Goal: Obtain resource: Download file/media

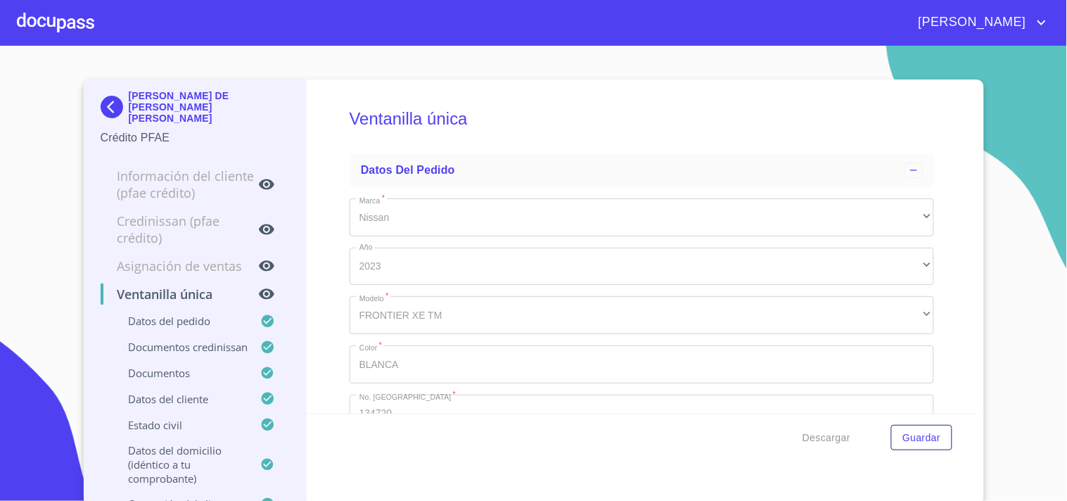
click at [66, 20] on div at bounding box center [55, 22] width 77 height 45
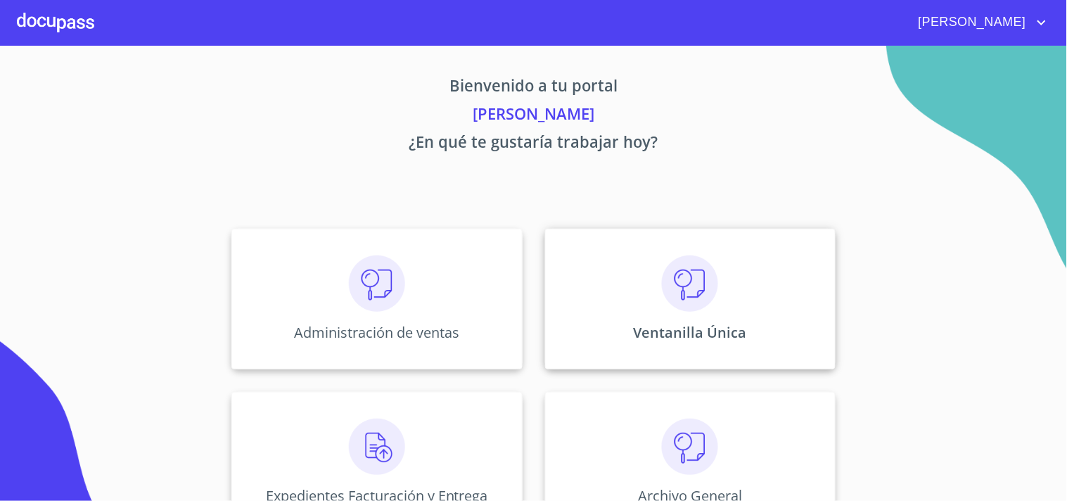
click at [729, 303] on div "Ventanilla Única" at bounding box center [690, 299] width 290 height 141
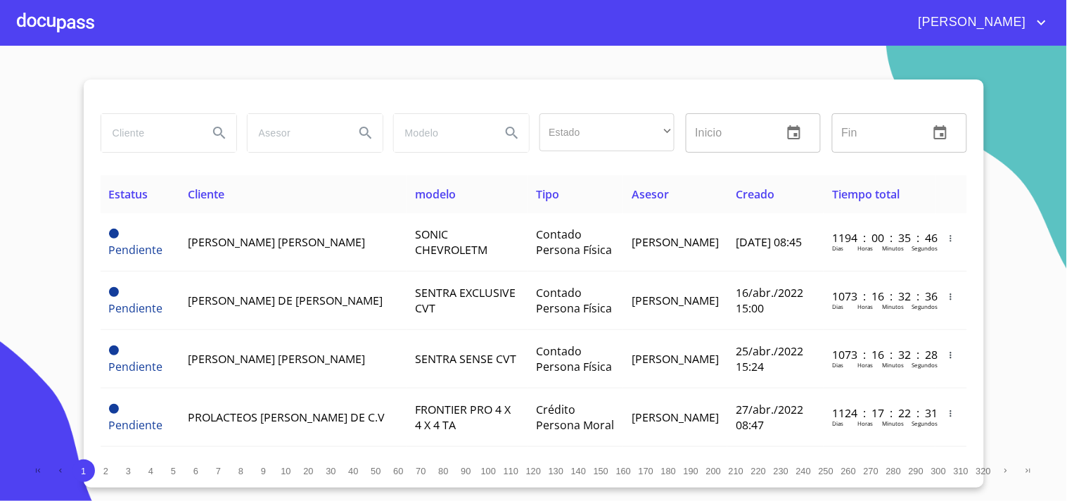
click at [176, 138] on input "search" at bounding box center [149, 133] width 96 height 38
type input "[PERSON_NAME]"
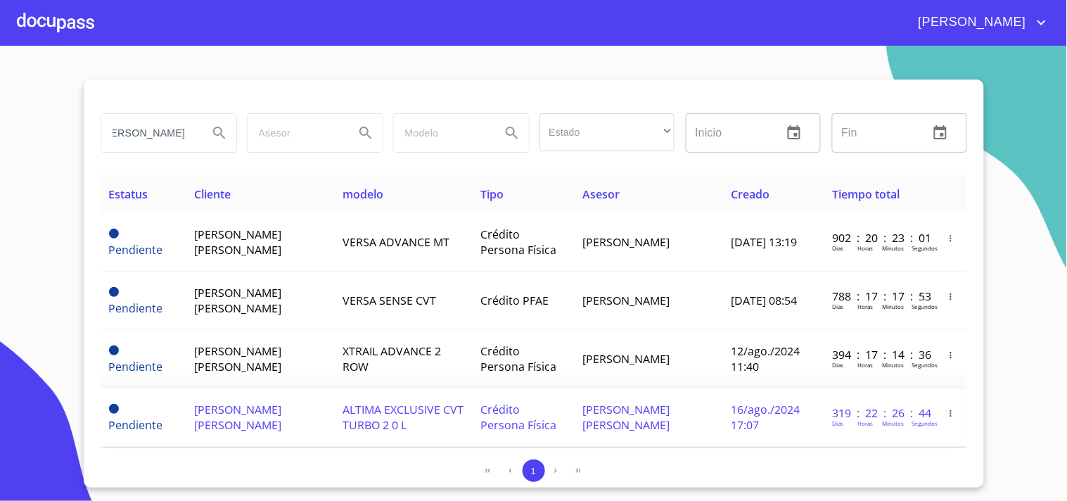
scroll to position [78, 0]
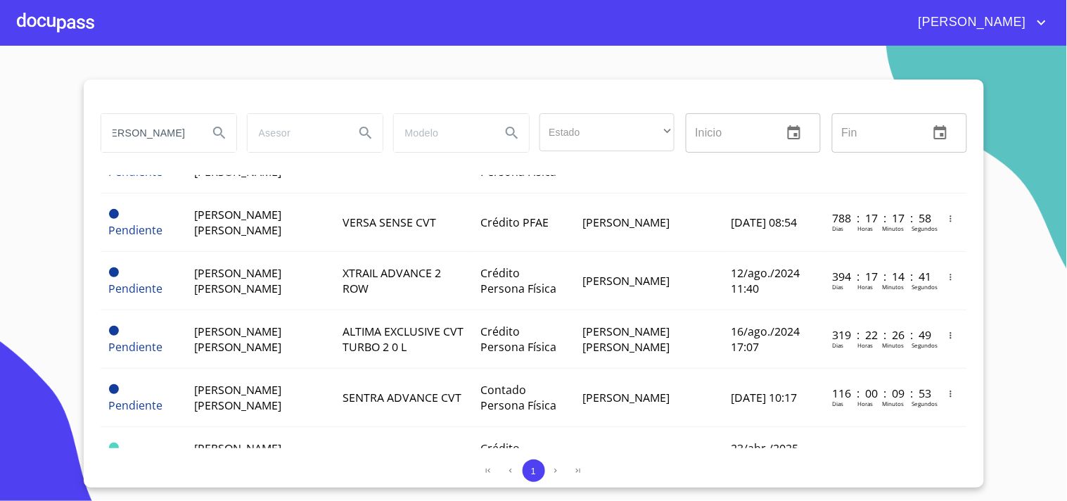
drag, startPoint x: 188, startPoint y: 134, endPoint x: 0, endPoint y: 400, distance: 325.3
click at [0, 321] on section "[PERSON_NAME] Estado ​ ​ Inicio ​ Fin ​ Estatus Cliente modelo Tipo Asesor Crea…" at bounding box center [533, 273] width 1067 height 455
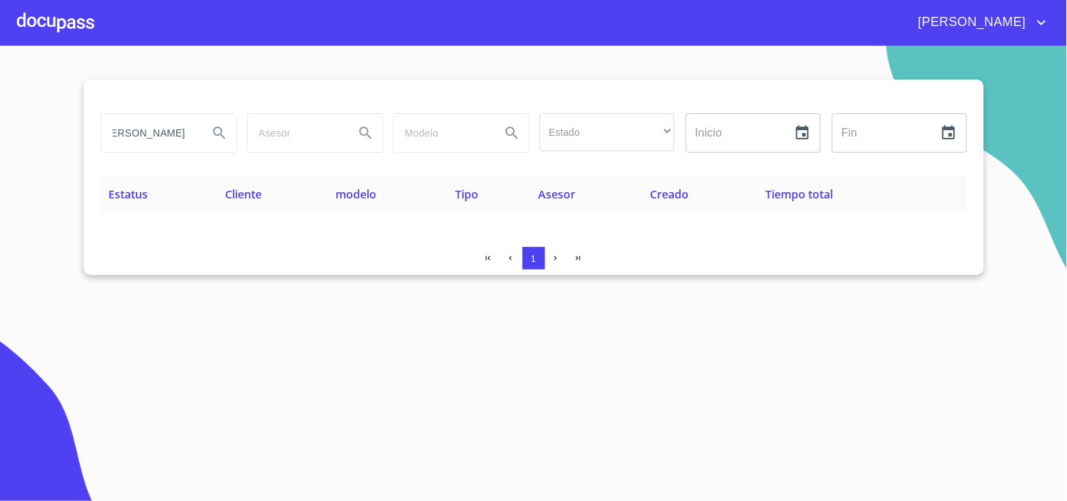
scroll to position [0, 0]
drag, startPoint x: 198, startPoint y: 143, endPoint x: 0, endPoint y: 129, distance: 198.9
click at [0, 129] on section "[PERSON_NAME] Estado ​ ​ Inicio ​ Fin ​ Estatus Cliente modelo Tipo Asesor Crea…" at bounding box center [533, 273] width 1067 height 455
click at [191, 139] on input "[PERSON_NAME]" at bounding box center [149, 133] width 96 height 38
click at [183, 132] on input "[PERSON_NAME]" at bounding box center [149, 133] width 96 height 38
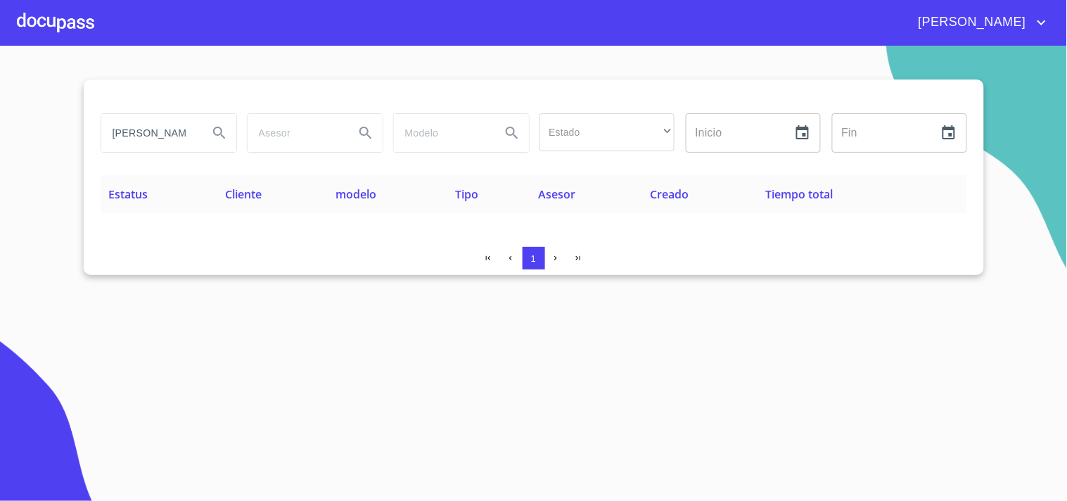
drag, startPoint x: 194, startPoint y: 135, endPoint x: 0, endPoint y: 136, distance: 194.1
click at [0, 136] on section "[PERSON_NAME] Estado ​ ​ Inicio ​ Fin ​ Estatus Cliente modelo Tipo Asesor Crea…" at bounding box center [533, 273] width 1067 height 455
type input "R"
type input "[PERSON_NAME]"
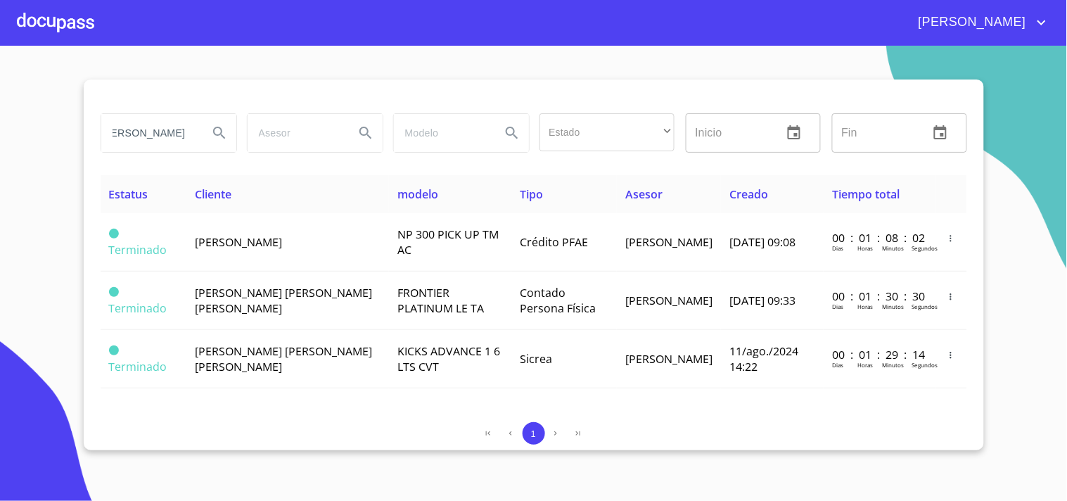
scroll to position [0, 0]
click at [196, 136] on input "[PERSON_NAME]" at bounding box center [149, 133] width 96 height 38
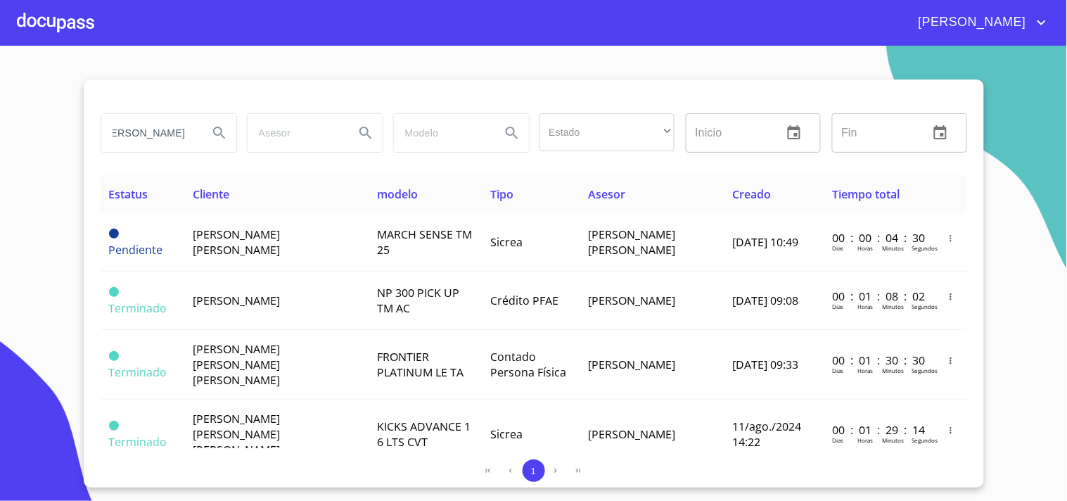
click at [196, 136] on input "[PERSON_NAME]" at bounding box center [149, 133] width 96 height 38
click at [196, 134] on input "[PERSON_NAME]" at bounding box center [149, 133] width 96 height 38
click at [198, 129] on div "[PERSON_NAME]" at bounding box center [168, 133] width 135 height 38
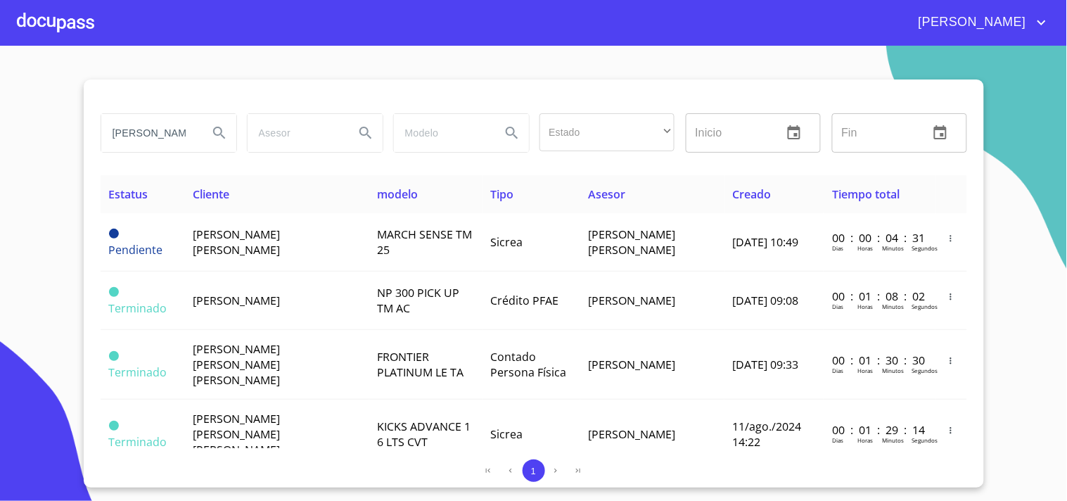
click at [198, 129] on div "[PERSON_NAME]" at bounding box center [168, 133] width 135 height 38
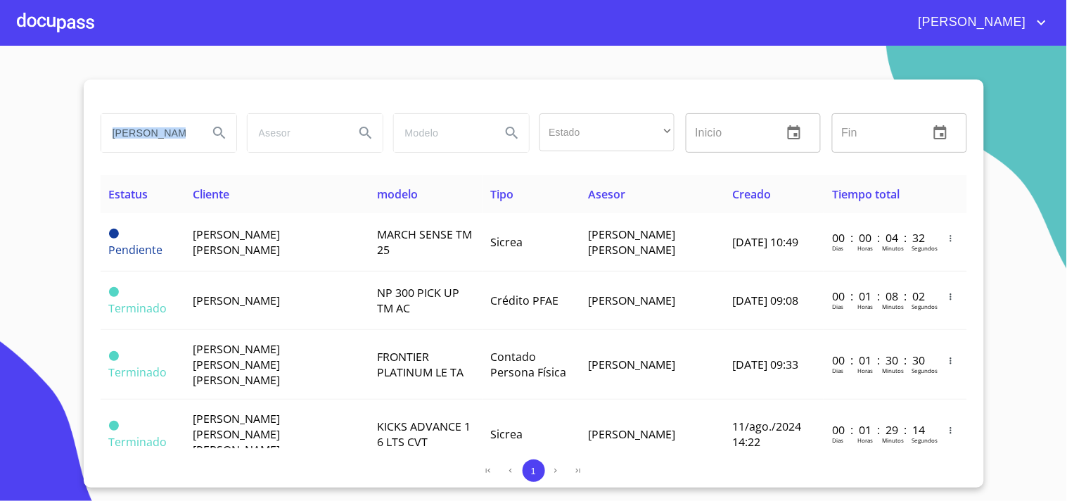
drag, startPoint x: 198, startPoint y: 129, endPoint x: 0, endPoint y: 129, distance: 198.3
click at [0, 129] on section "[PERSON_NAME] Estado ​ ​ Inicio ​ Fin ​ Estatus Cliente modelo Tipo Asesor Crea…" at bounding box center [533, 273] width 1067 height 455
click at [167, 120] on input "[PERSON_NAME]" at bounding box center [149, 133] width 96 height 38
drag, startPoint x: 184, startPoint y: 124, endPoint x: 0, endPoint y: 145, distance: 185.5
click at [0, 145] on section "[PERSON_NAME] Estado ​ ​ Inicio ​ Fin ​ Estatus Cliente modelo Tipo Asesor Crea…" at bounding box center [533, 273] width 1067 height 455
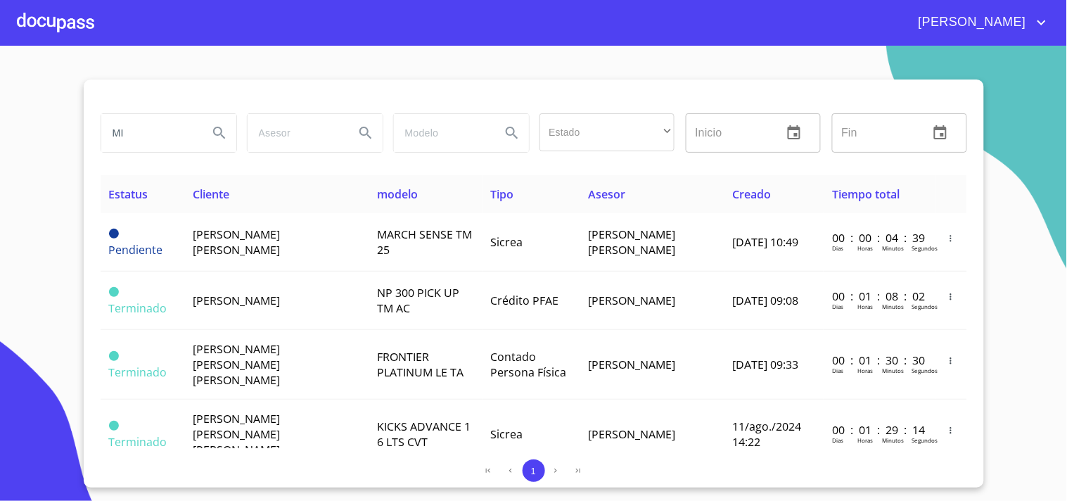
type input "M"
type input "B"
type input "[PERSON_NAME]"
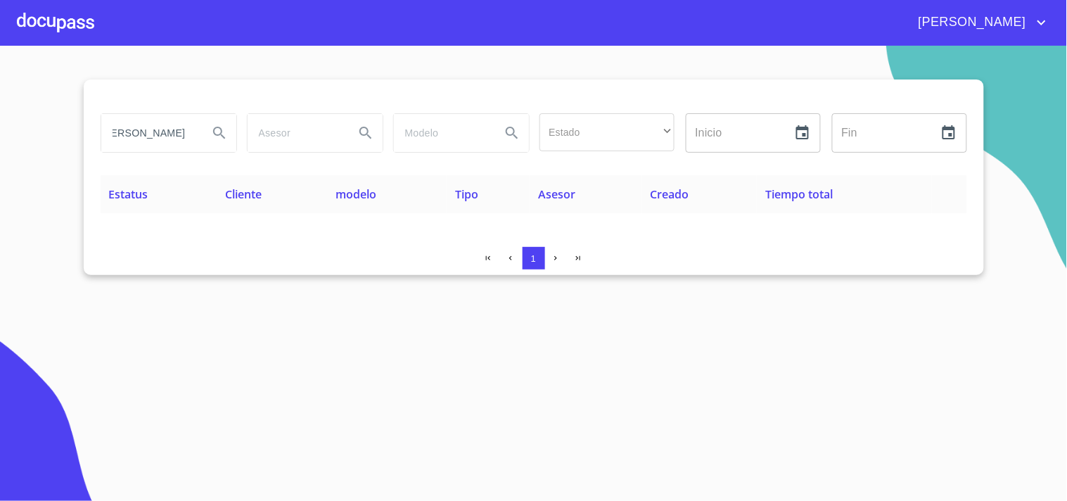
click at [70, 37] on div at bounding box center [55, 22] width 77 height 45
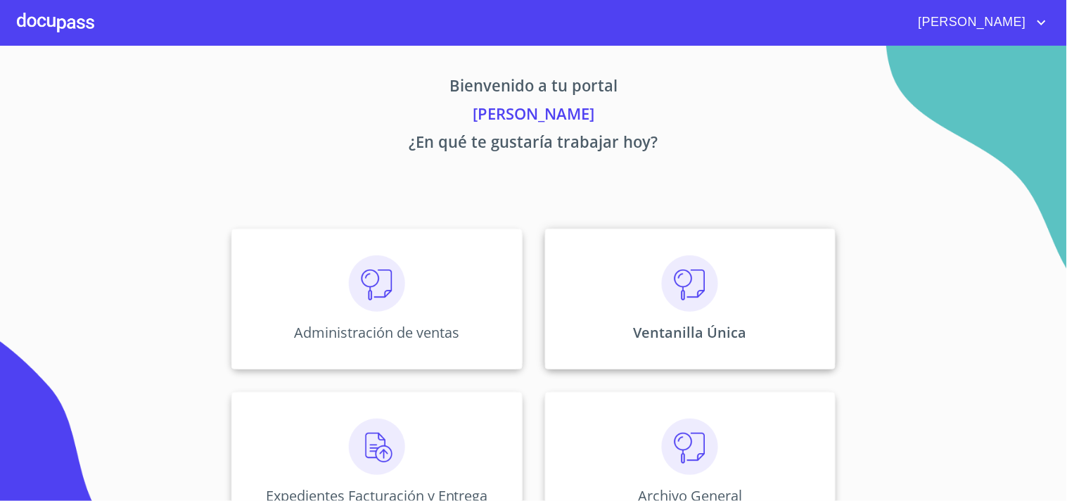
click at [719, 267] on div "Ventanilla Única" at bounding box center [690, 299] width 290 height 141
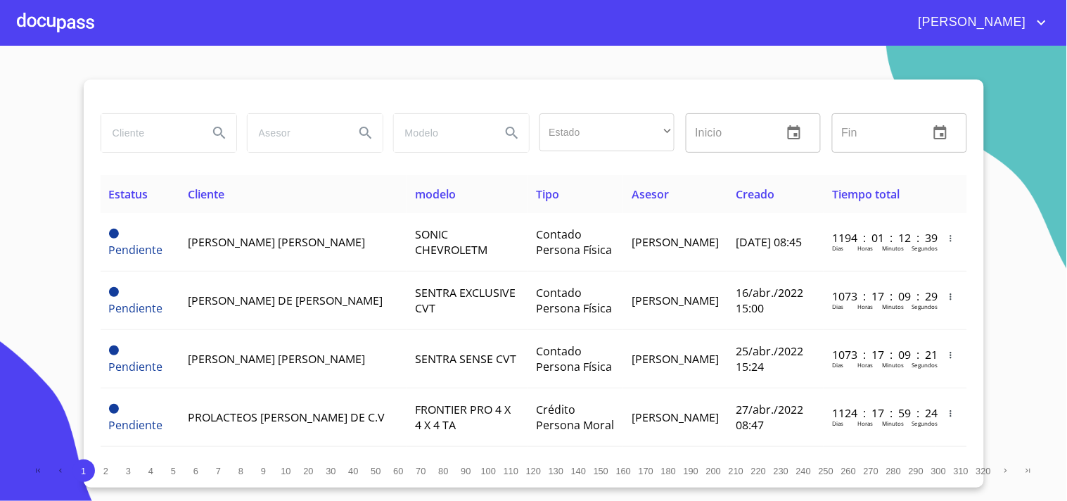
click at [143, 129] on input "search" at bounding box center [149, 133] width 96 height 38
type input "[PERSON_NAME]"
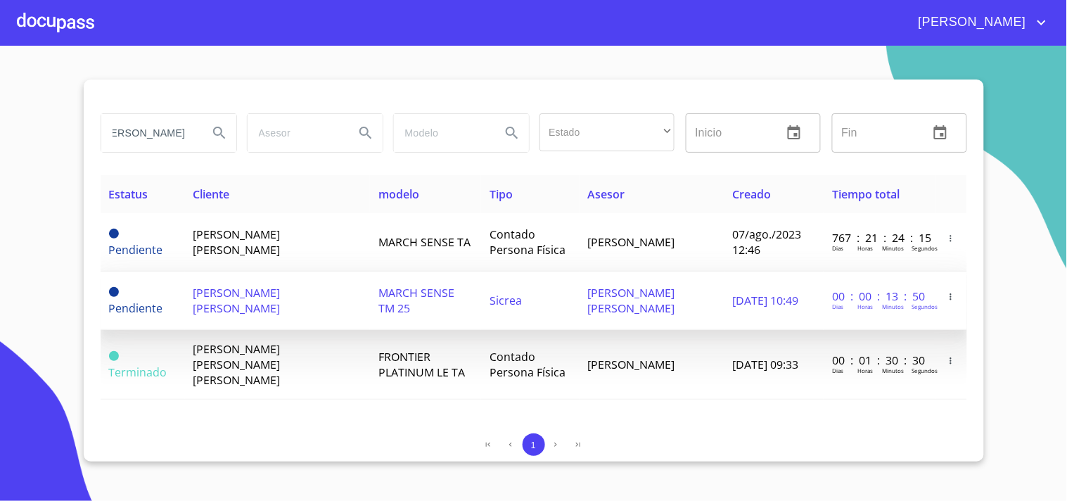
scroll to position [0, 0]
click at [639, 314] on span "[PERSON_NAME] [PERSON_NAME]" at bounding box center [631, 300] width 87 height 31
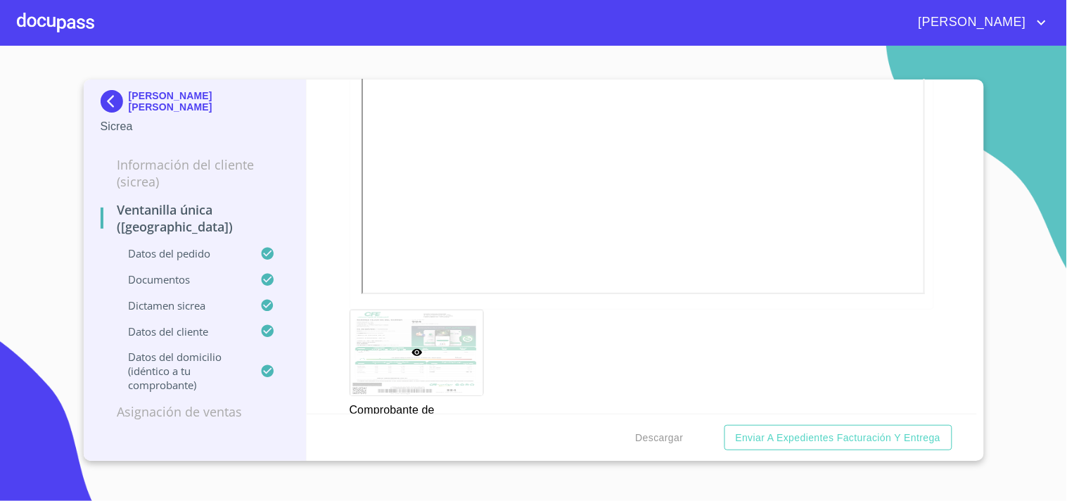
scroll to position [1172, 0]
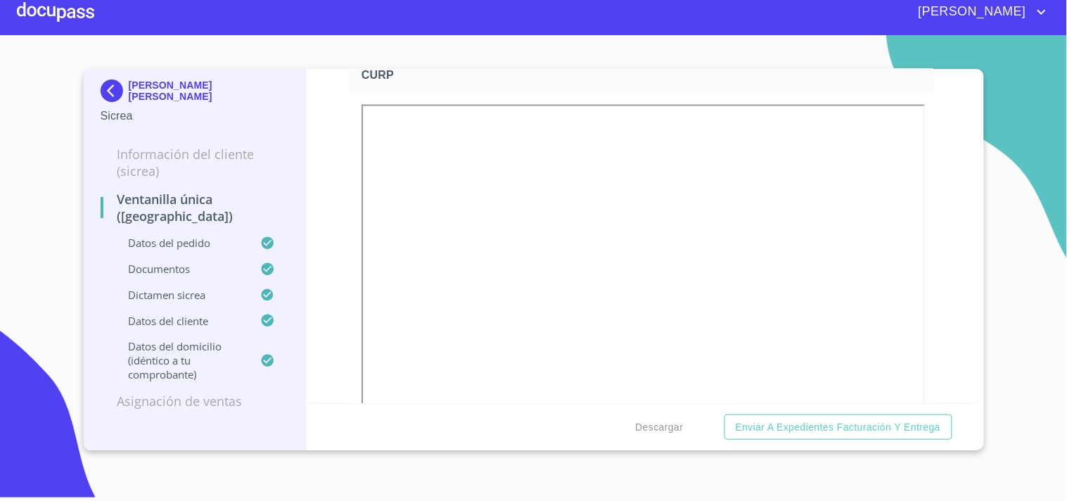
scroll to position [1926, 0]
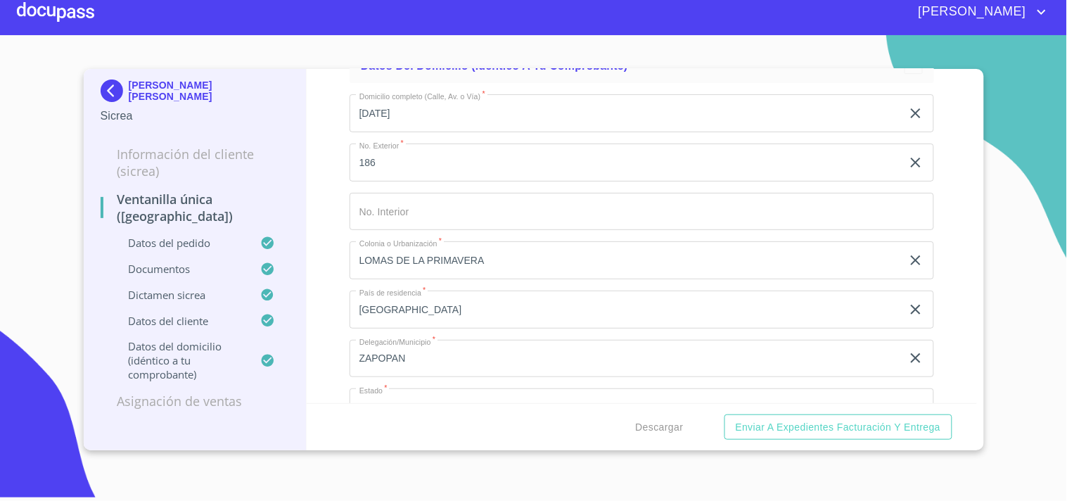
scroll to position [3645, 0]
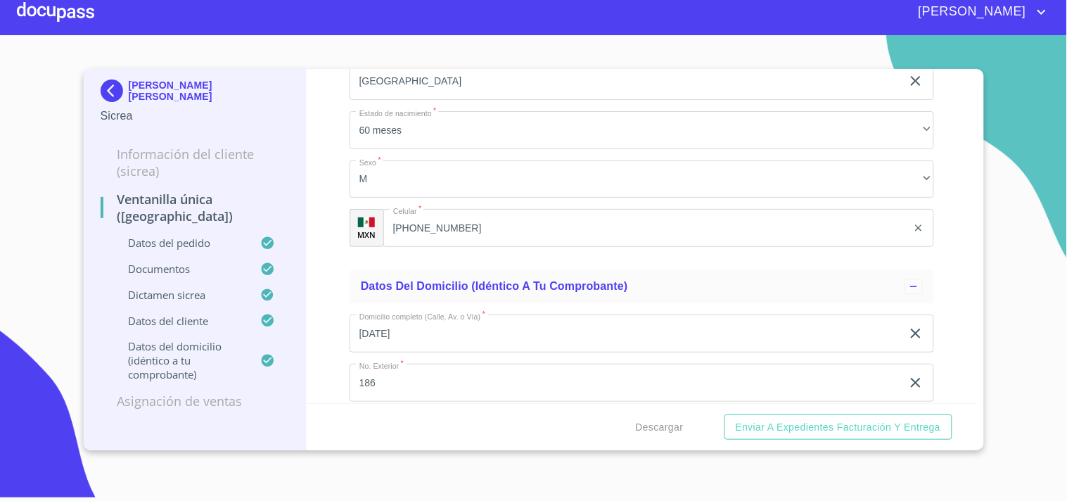
scroll to position [3749, 0]
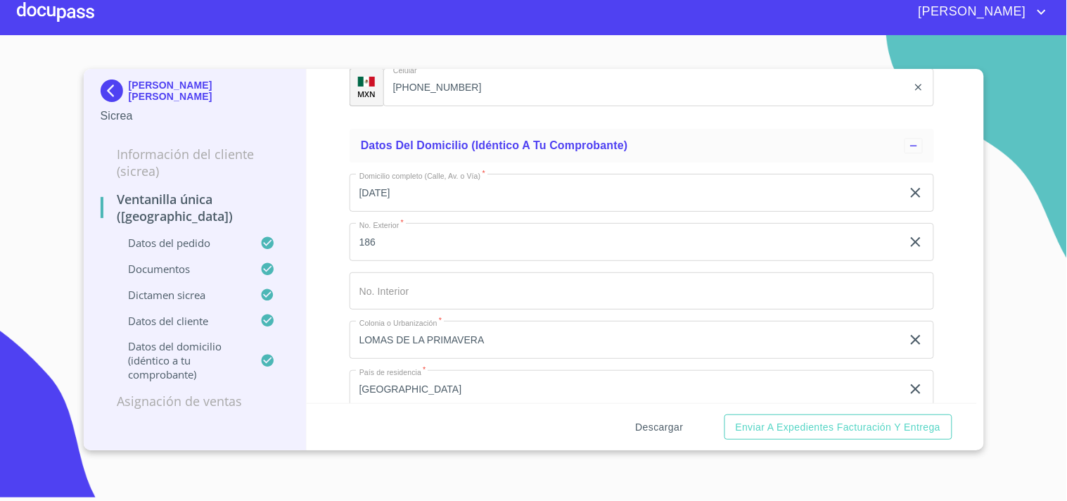
click at [643, 418] on span "Descargar" at bounding box center [660, 427] width 48 height 18
click at [78, 19] on div at bounding box center [55, 11] width 77 height 45
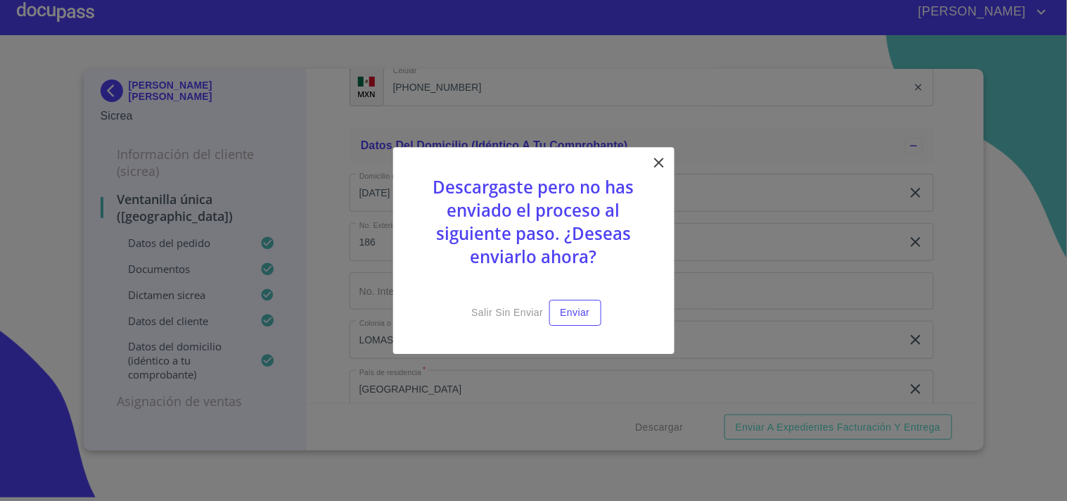
click at [651, 164] on icon at bounding box center [659, 162] width 17 height 17
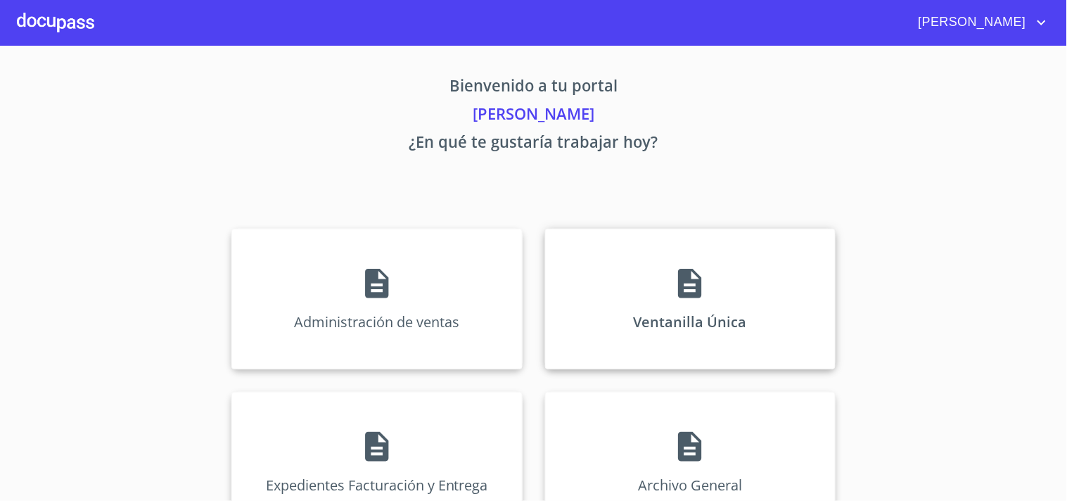
click at [666, 268] on div "Ventanilla Única" at bounding box center [690, 299] width 290 height 141
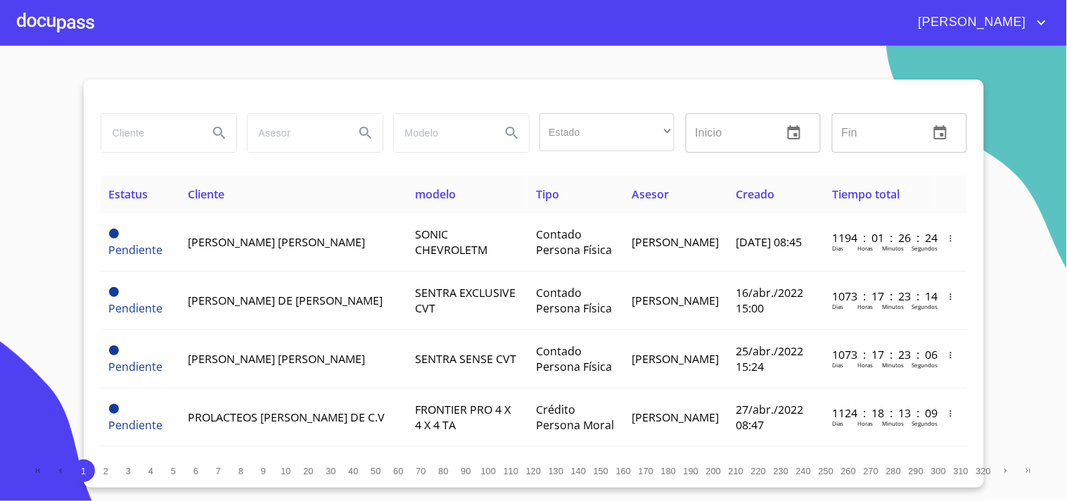
click at [158, 129] on input "search" at bounding box center [149, 133] width 96 height 38
type input "[PERSON_NAME]"
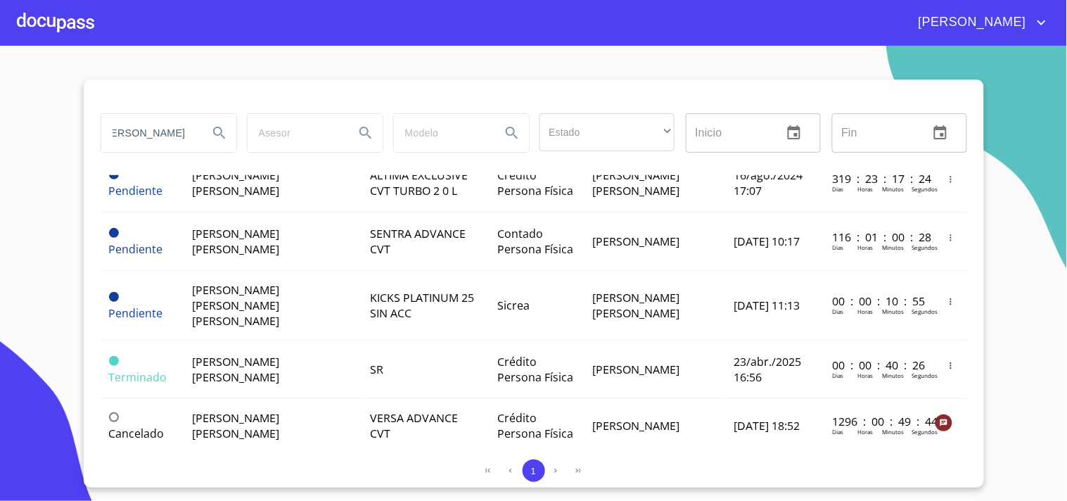
scroll to position [0, 0]
click at [669, 299] on td "[PERSON_NAME] [PERSON_NAME]" at bounding box center [654, 306] width 141 height 70
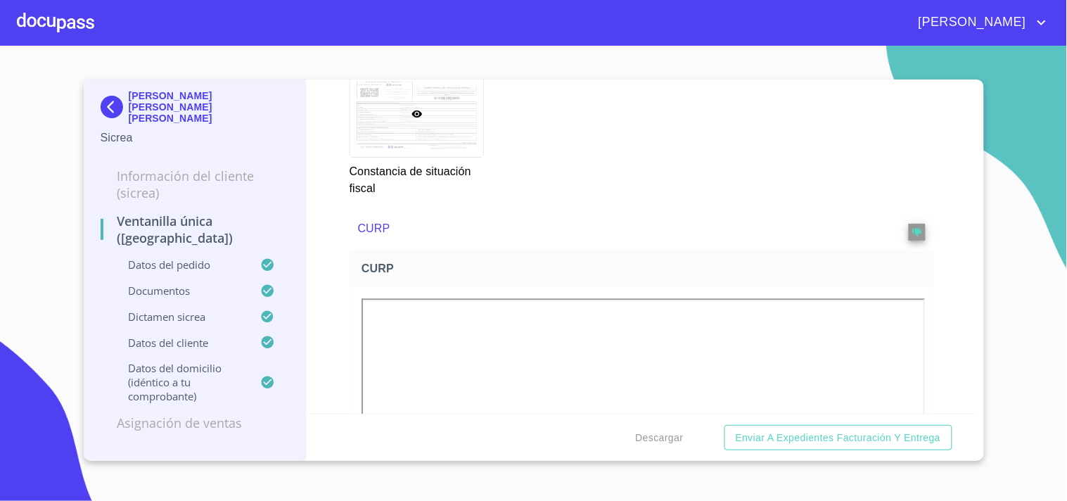
scroll to position [2422, 0]
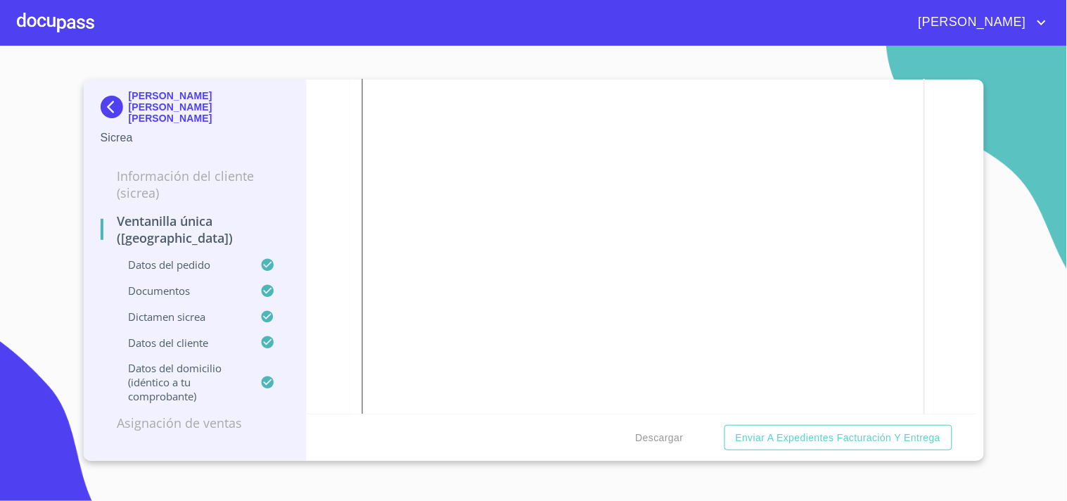
click at [0, 113] on section "[PERSON_NAME] [PERSON_NAME] [PERSON_NAME] Sicrea Información del Cliente (Sicre…" at bounding box center [533, 273] width 1067 height 455
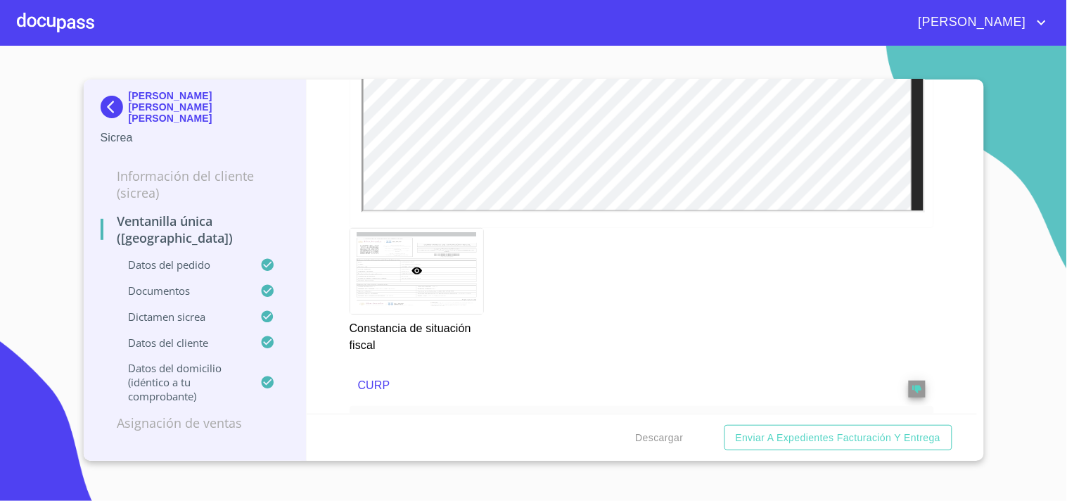
scroll to position [1797, 0]
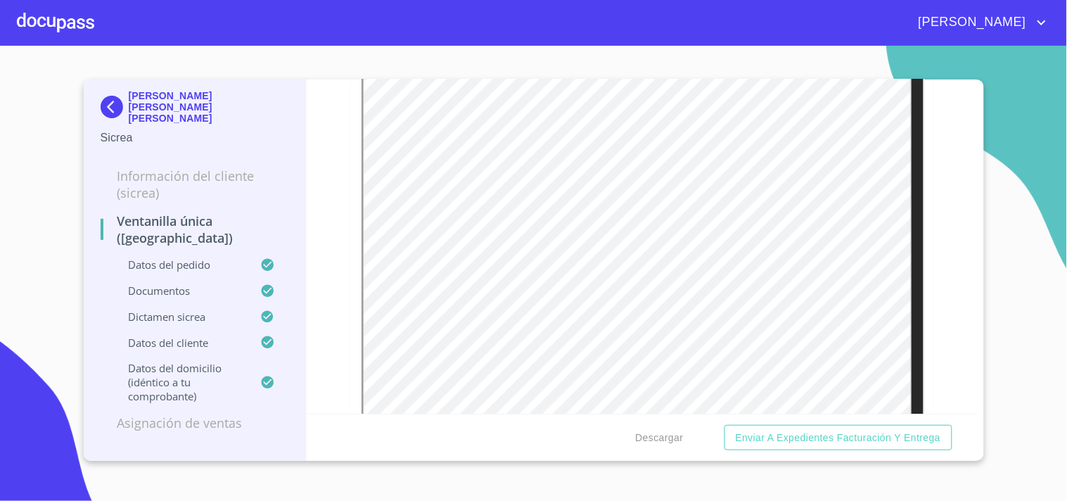
click at [648, 455] on div "Descargar Enviar a Expedientes Facturación y Entrega" at bounding box center [642, 438] width 670 height 48
click at [660, 433] on span "Descargar" at bounding box center [660, 438] width 48 height 18
